Goal: Task Accomplishment & Management: Manage account settings

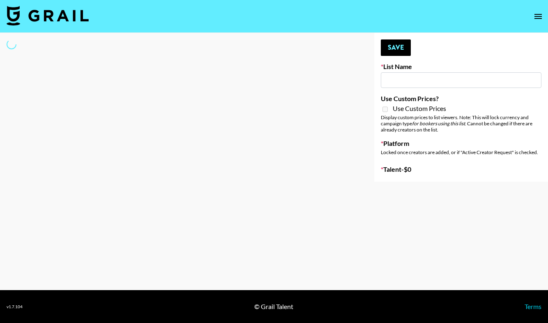
type input "EDM List"
select select "Song"
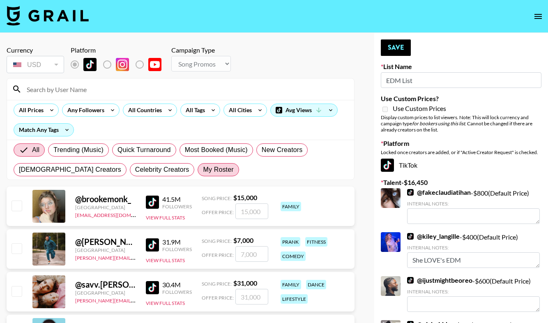
click at [203, 170] on span "My Roster" at bounding box center [218, 170] width 30 height 10
click at [203, 170] on input "My Roster" at bounding box center [203, 170] width 0 height 0
radio input "true"
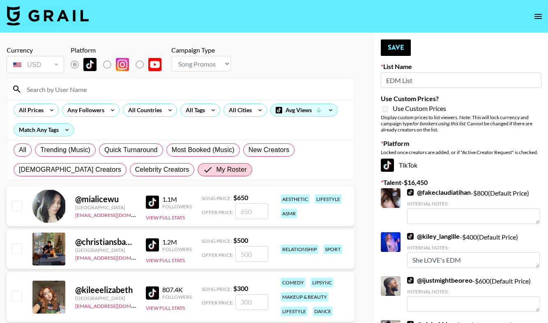
click at [17, 249] on input "checkbox" at bounding box center [17, 248] width 10 height 10
checkbox input "true"
type input "500"
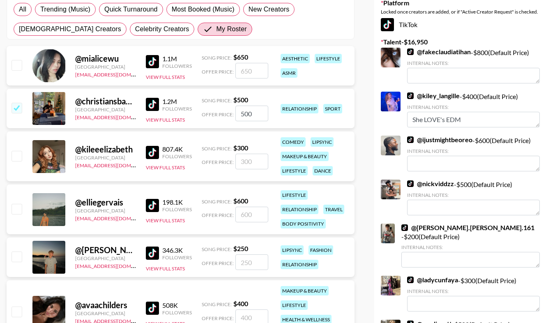
scroll to position [145, 0]
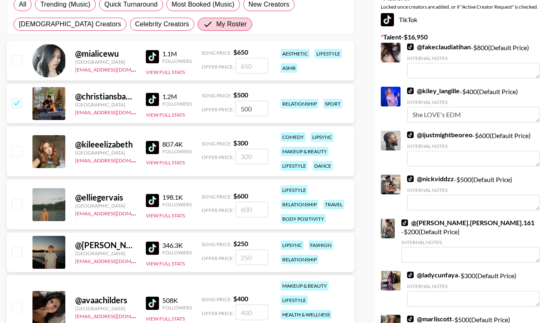
click at [15, 151] on input "checkbox" at bounding box center [17, 151] width 10 height 10
checkbox input "true"
type input "300"
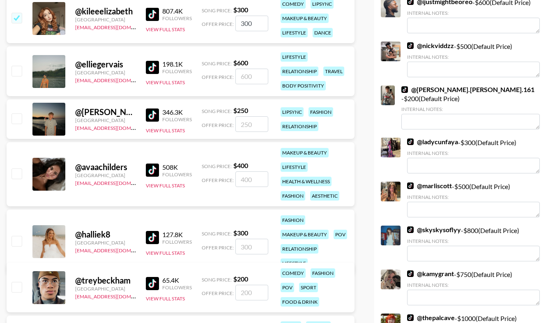
scroll to position [281, 0]
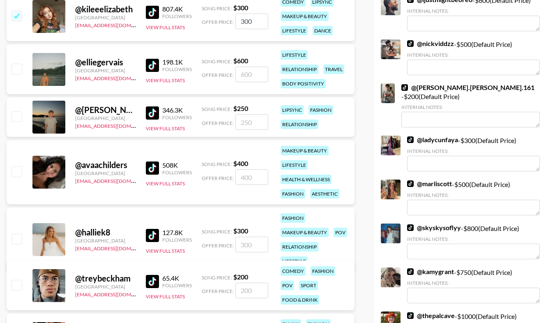
click at [19, 116] on input "checkbox" at bounding box center [17, 116] width 10 height 10
checkbox input "true"
type input "250"
click at [16, 171] on input "checkbox" at bounding box center [17, 171] width 10 height 10
checkbox input "true"
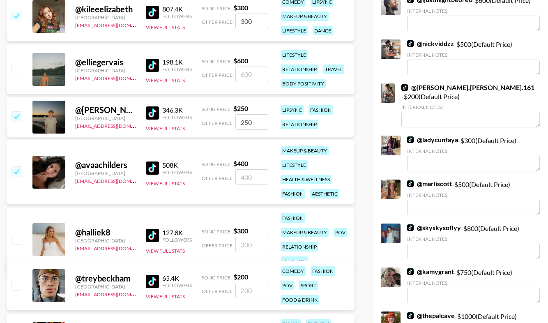
type input "400"
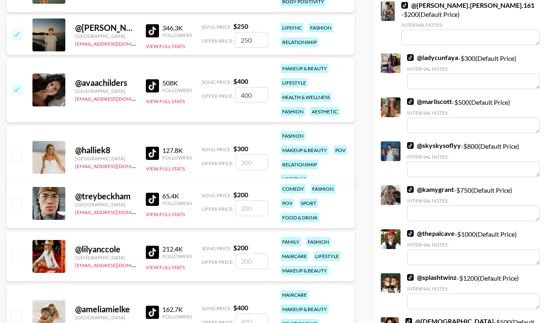
scroll to position [367, 0]
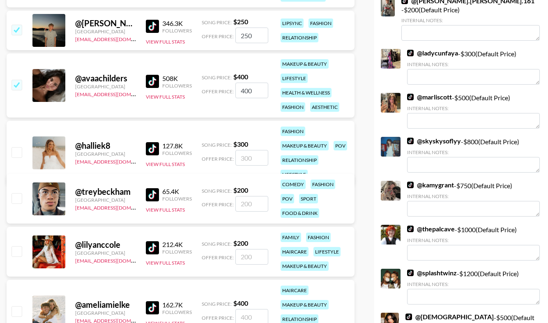
click at [15, 198] on input "checkbox" at bounding box center [17, 198] width 10 height 10
checkbox input "true"
type input "200"
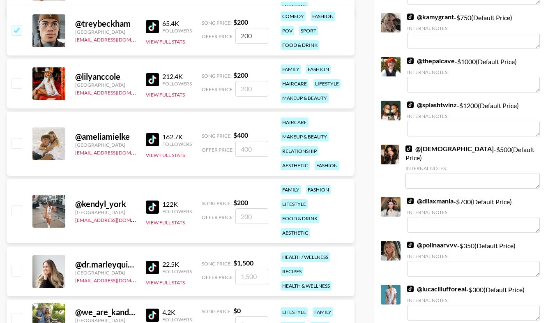
scroll to position [582, 0]
